Goal: Task Accomplishment & Management: Manage account settings

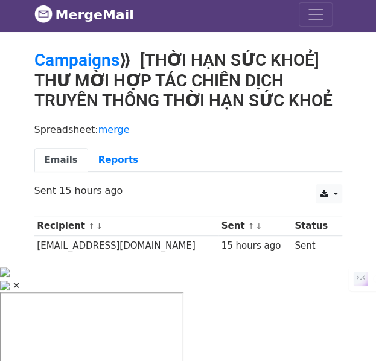
scroll to position [4, 0]
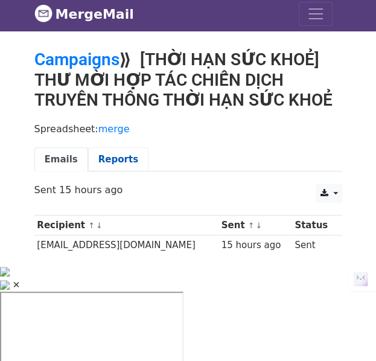
click at [115, 157] on link "Reports" at bounding box center [118, 159] width 60 height 25
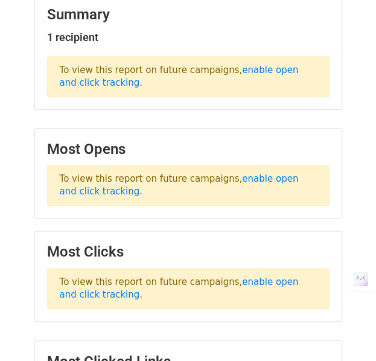
scroll to position [181, 0]
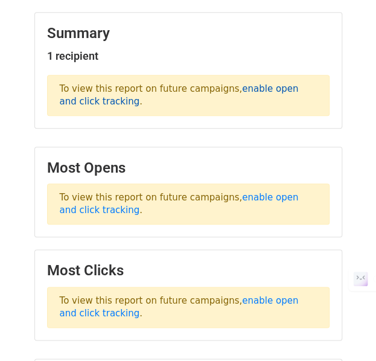
click at [284, 89] on link "enable open and click tracking" at bounding box center [179, 95] width 239 height 24
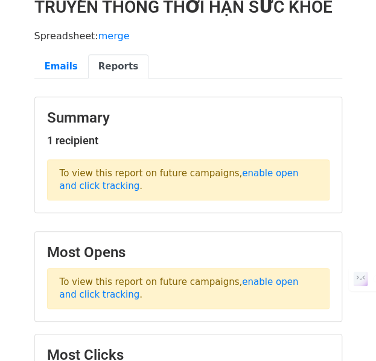
scroll to position [0, 0]
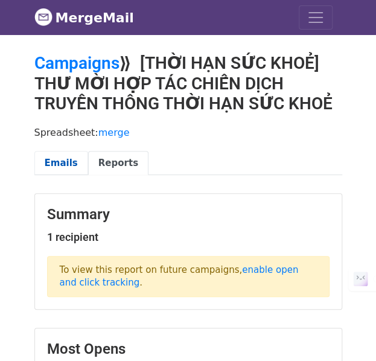
click at [64, 159] on link "Emails" at bounding box center [61, 163] width 54 height 25
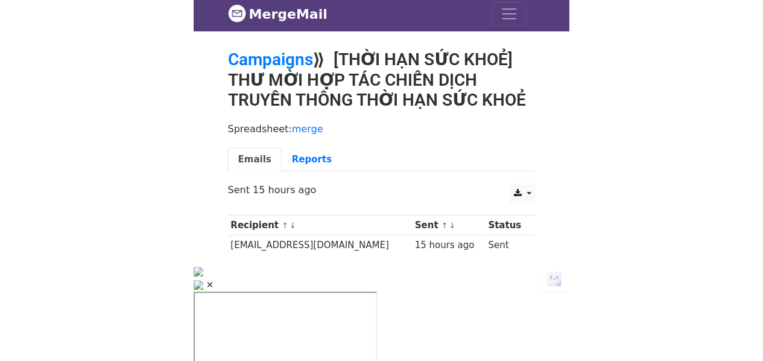
scroll to position [1, 0]
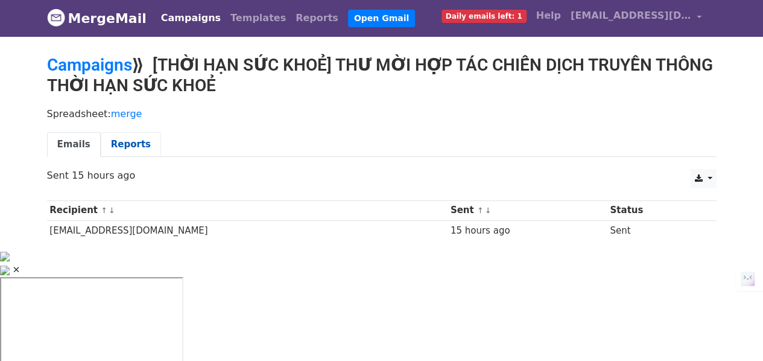
click at [127, 138] on link "Reports" at bounding box center [131, 144] width 60 height 25
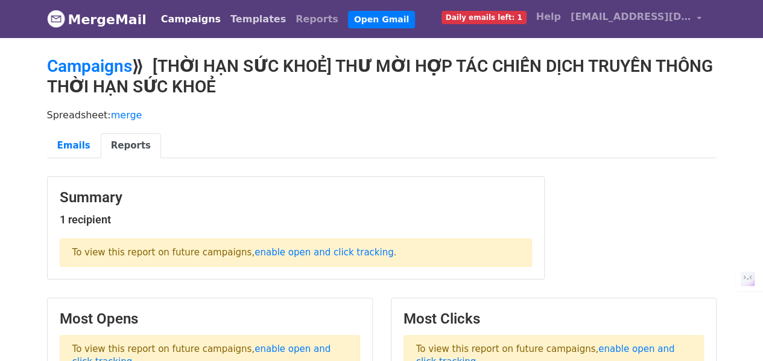
click at [255, 19] on link "Templates" at bounding box center [258, 19] width 65 height 24
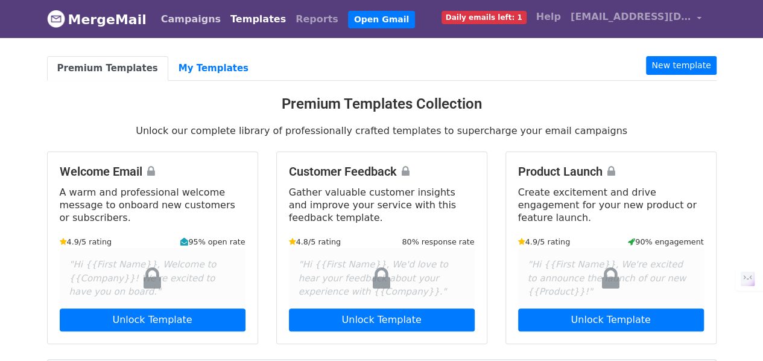
click at [173, 19] on link "Campaigns" at bounding box center [190, 19] width 69 height 24
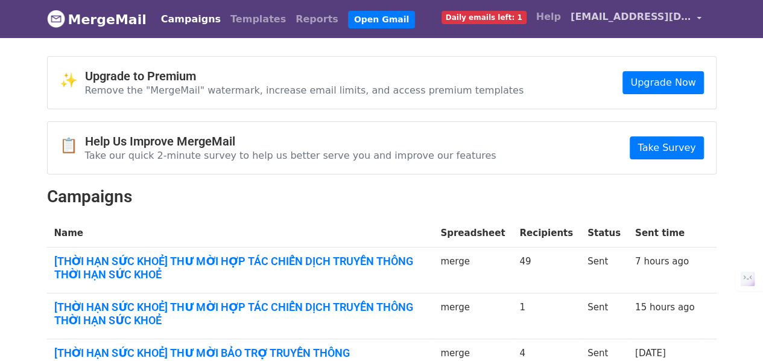
click at [658, 11] on span "[EMAIL_ADDRESS][DOMAIN_NAME]" at bounding box center [631, 17] width 121 height 14
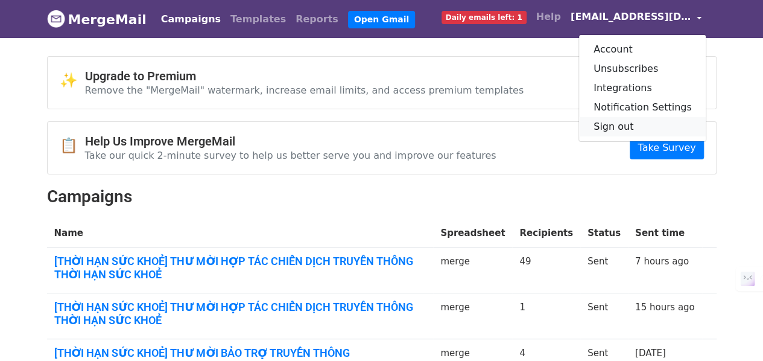
click at [639, 125] on link "Sign out" at bounding box center [642, 126] width 127 height 19
